Goal: Book appointment/travel/reservation

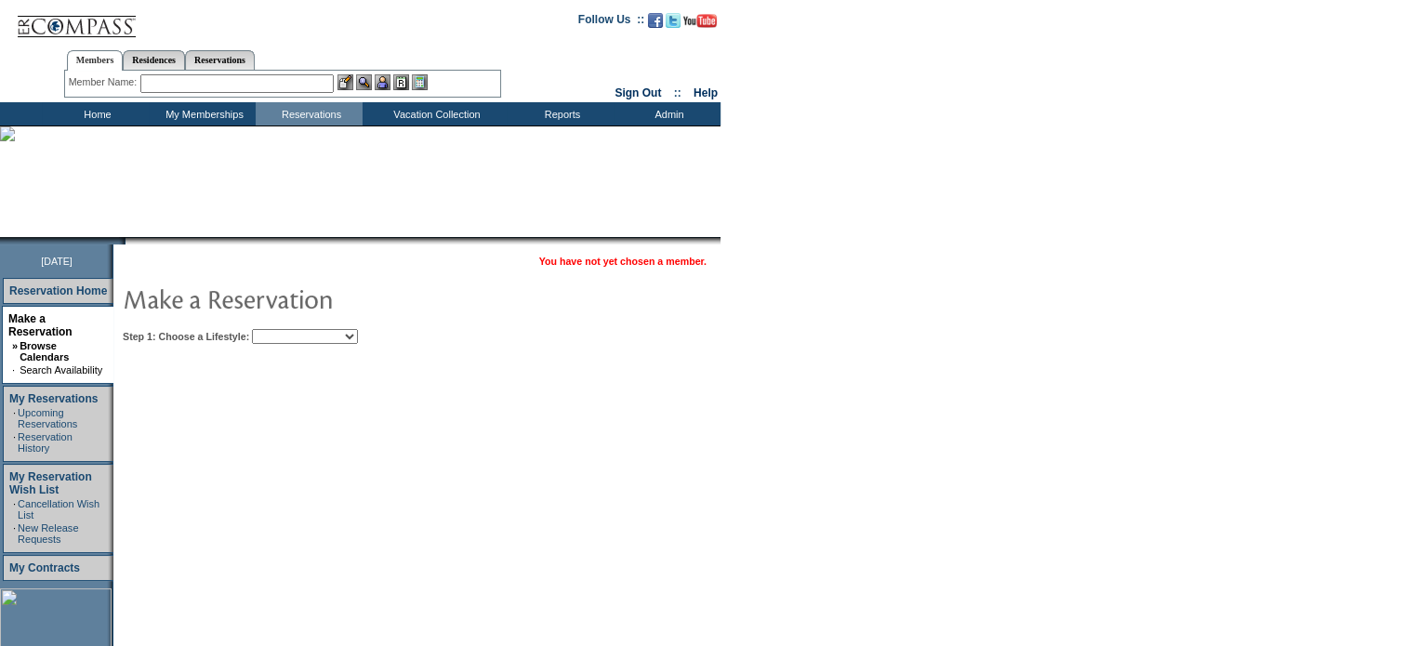
click at [358, 336] on select "Beach Leisure Metropolitan Mountain OIAL for Adventure OIAL for Couples OIAL fo…" at bounding box center [305, 336] width 106 height 15
select select "Leisure"
click at [284, 329] on select "Beach Leisure Metropolitan Mountain OIAL for Adventure OIAL for Couples OIAL fo…" at bounding box center [305, 336] width 106 height 15
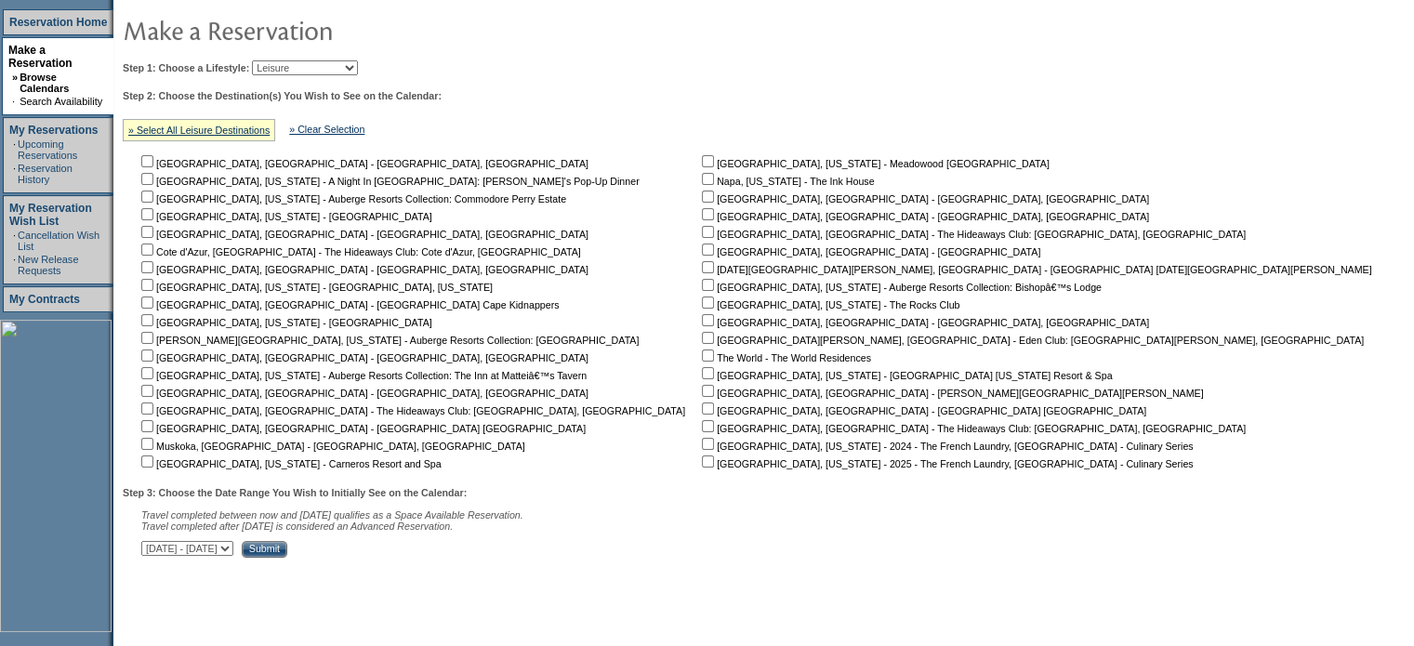
scroll to position [347, 0]
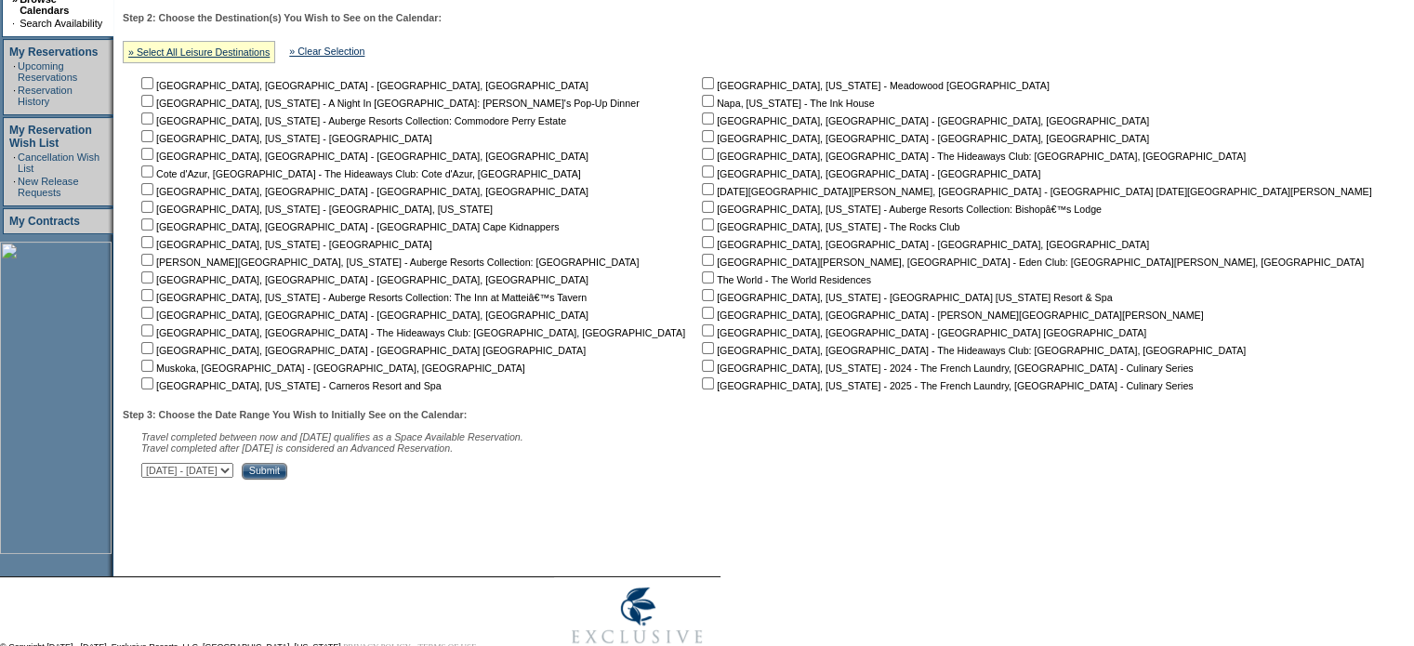
click at [702, 308] on input "checkbox" at bounding box center [708, 313] width 12 height 12
checkbox input "true"
click at [233, 469] on select "[DATE] - [DATE] [DATE] - [DATE] [DATE] - [DATE] [DATE] - [DATE] [DATE] - [DATE]…" at bounding box center [187, 470] width 92 height 15
select select "[DATE]|[DATE]"
click at [151, 465] on select "[DATE] - [DATE] [DATE] - [DATE] [DATE] - [DATE] [DATE] - [DATE] [DATE] - [DATE]…" at bounding box center [187, 470] width 92 height 15
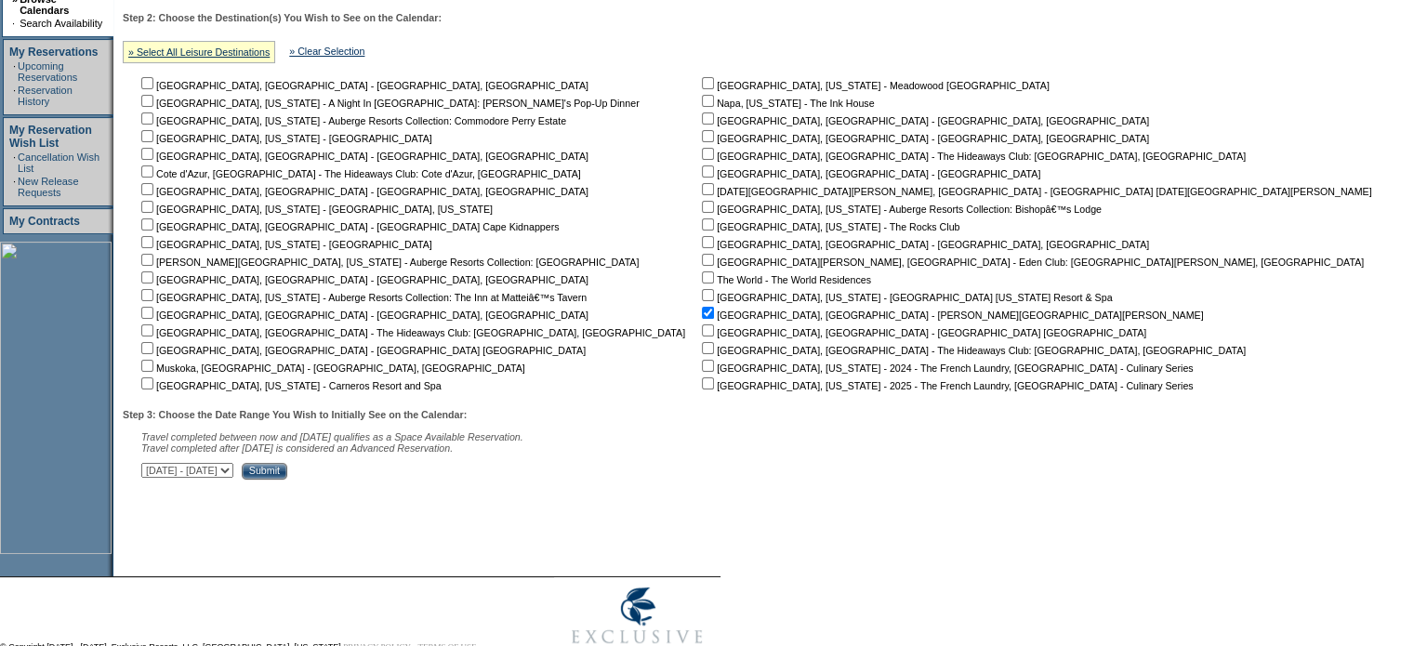
click at [287, 471] on input "Submit" at bounding box center [265, 471] width 46 height 17
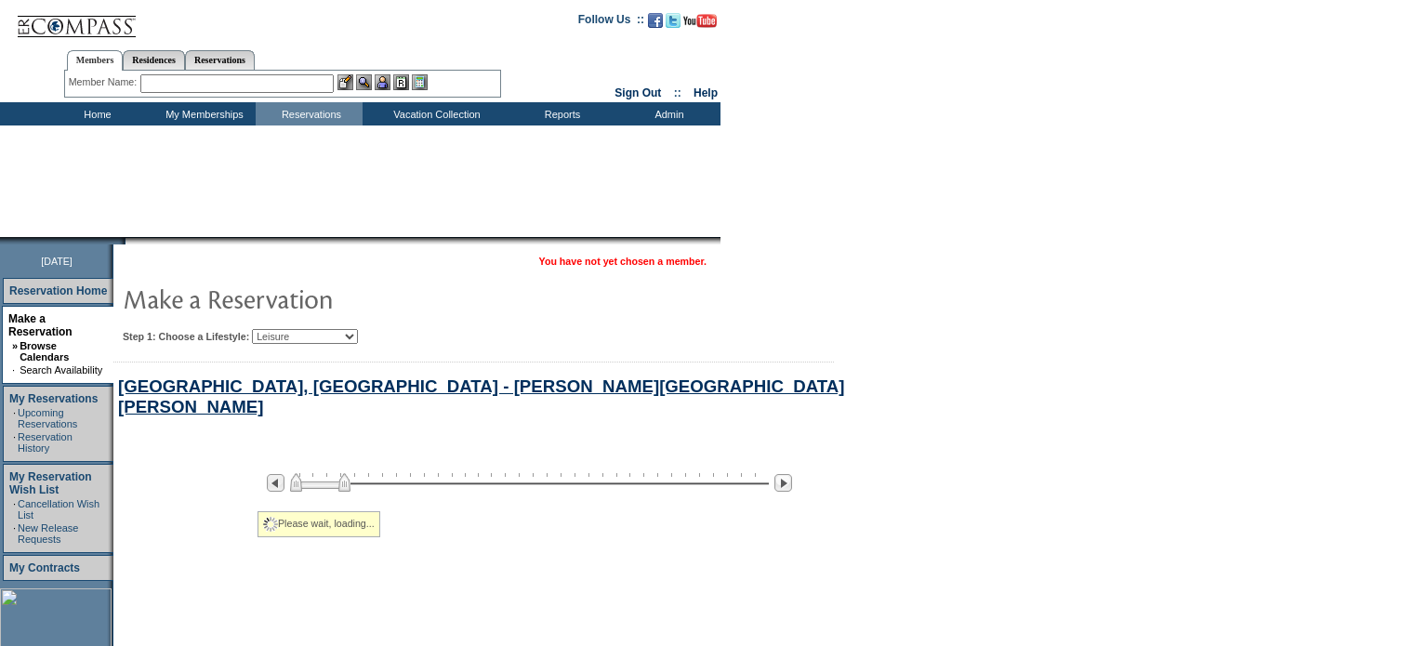
select select "Leisure"
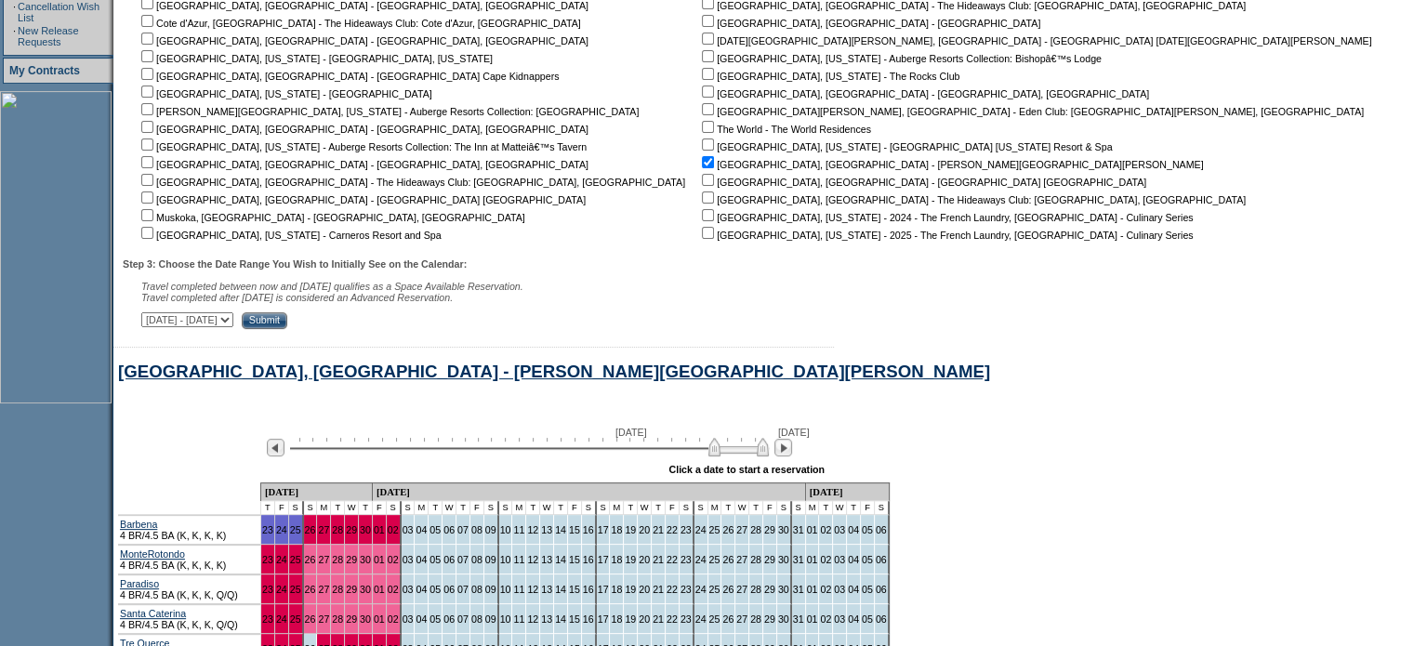
scroll to position [464, 0]
